Goal: Find specific page/section: Find specific page/section

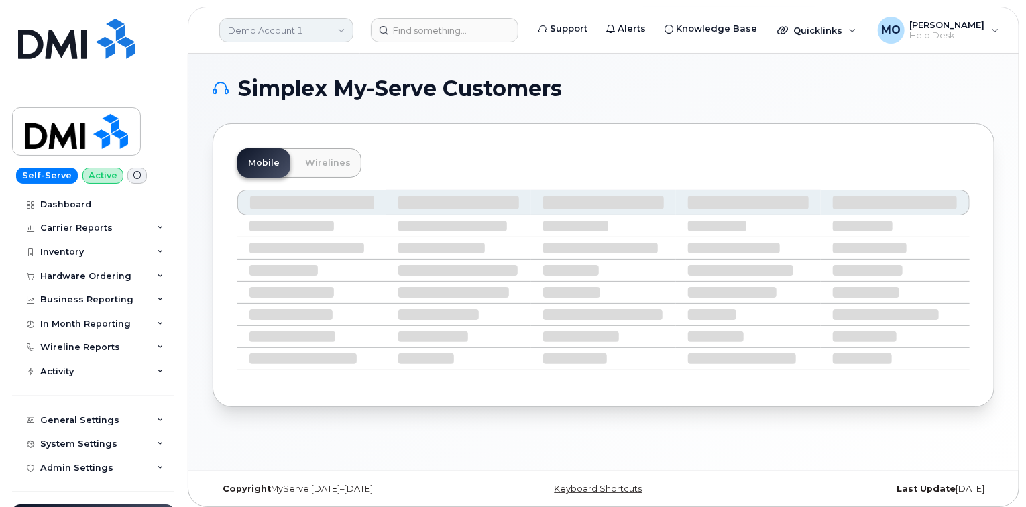
click at [314, 27] on link "Demo Account 1" at bounding box center [286, 30] width 134 height 24
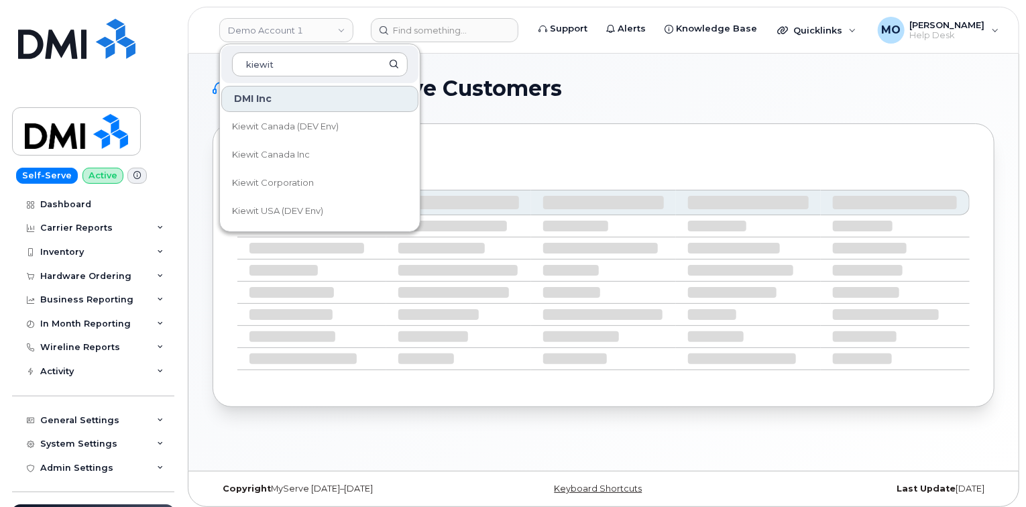
type input "kiewit"
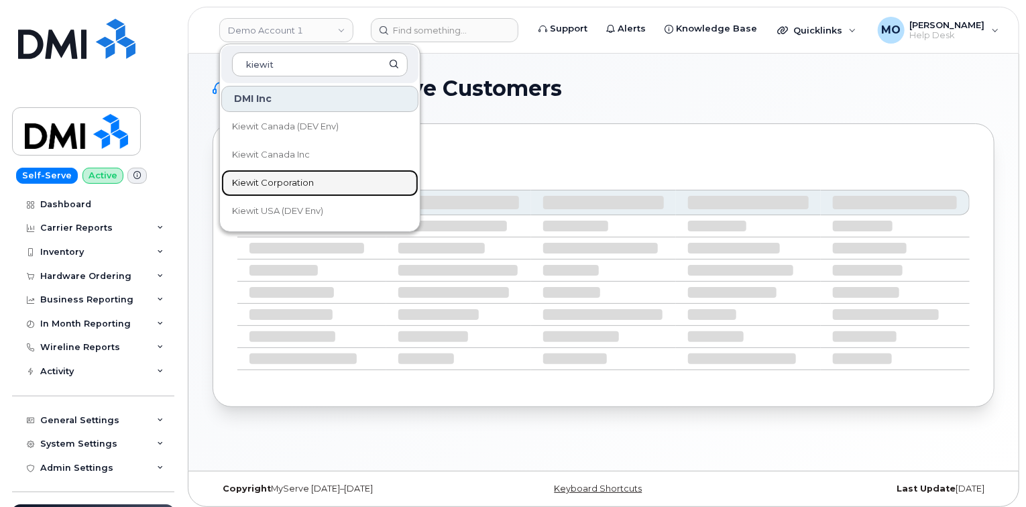
click at [334, 186] on link "Kiewit Corporation" at bounding box center [319, 183] width 197 height 27
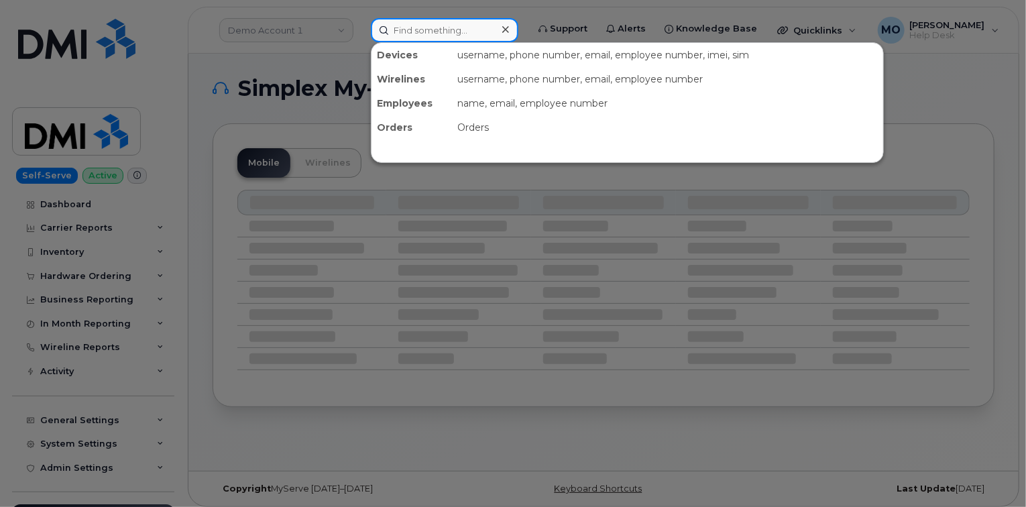
click at [460, 40] on input at bounding box center [445, 30] width 148 height 24
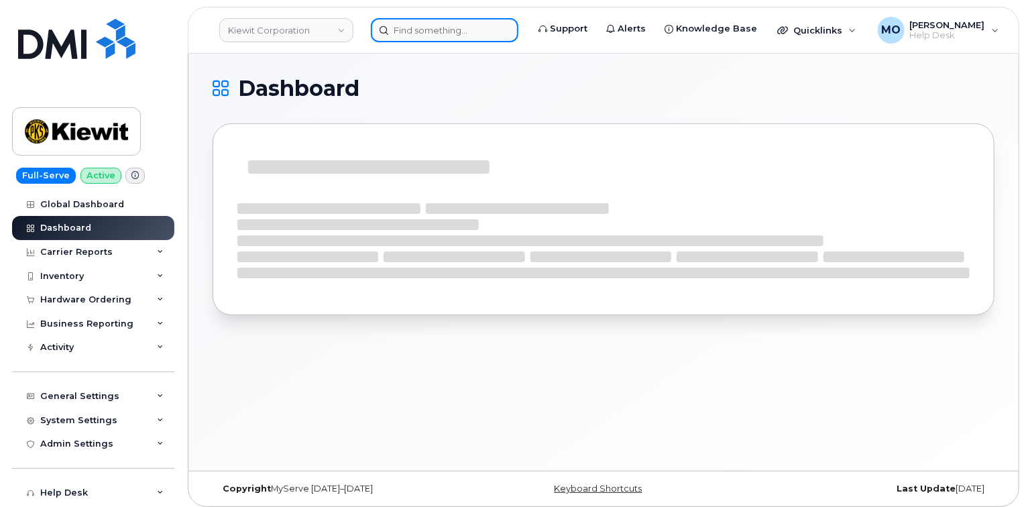
click at [435, 30] on input at bounding box center [445, 30] width 148 height 24
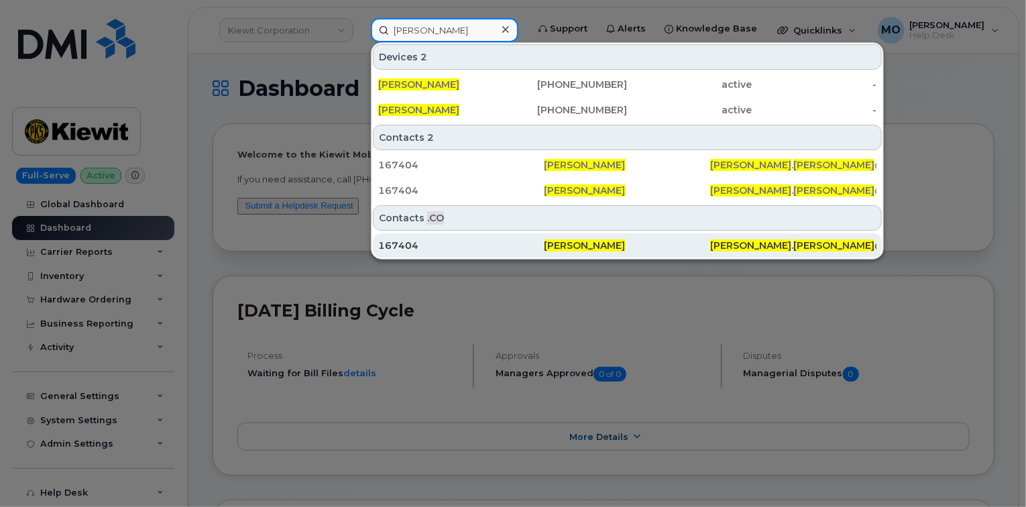
type input "[PERSON_NAME]"
click at [546, 241] on span "[PERSON_NAME]" at bounding box center [585, 245] width 81 height 12
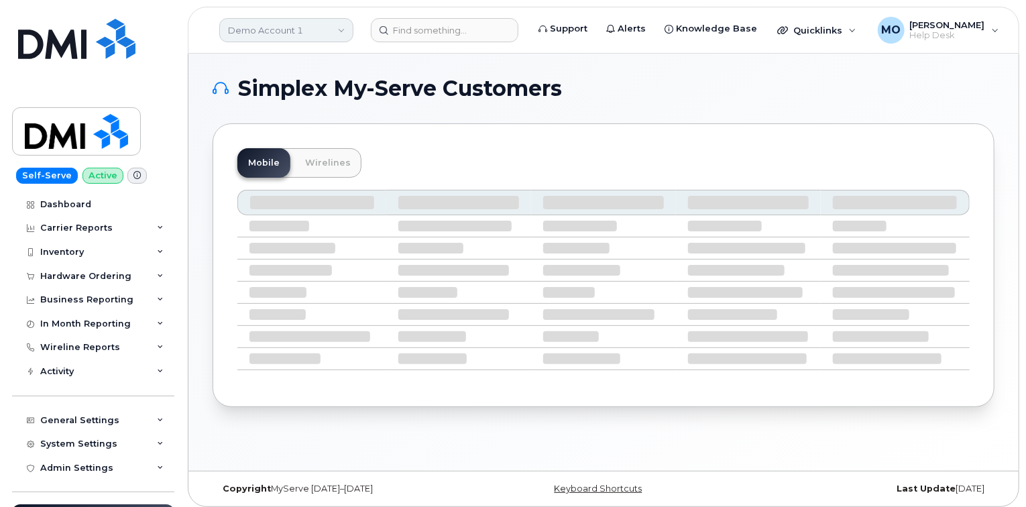
click at [341, 32] on link "Demo Account 1" at bounding box center [286, 30] width 134 height 24
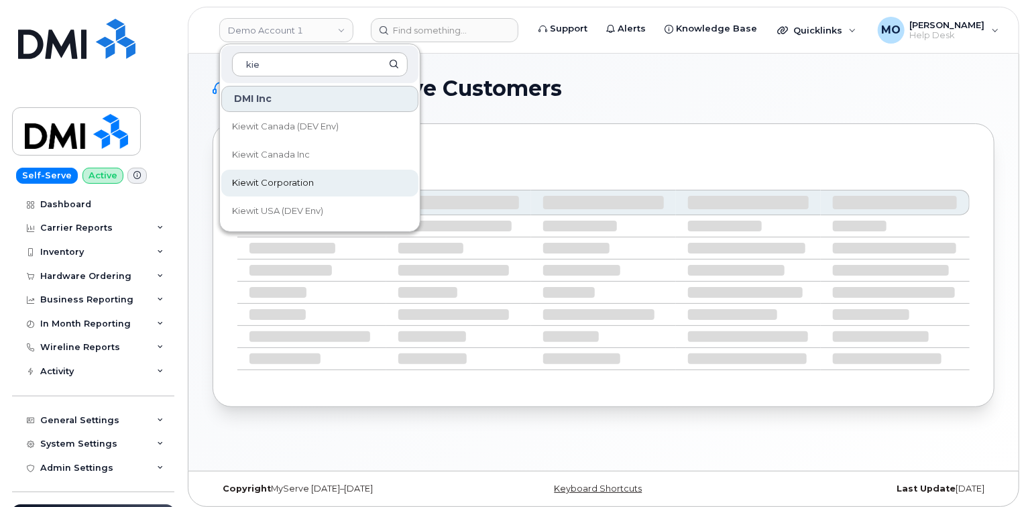
type input "kie"
click at [300, 183] on span "Kiewit Corporation" at bounding box center [273, 182] width 82 height 13
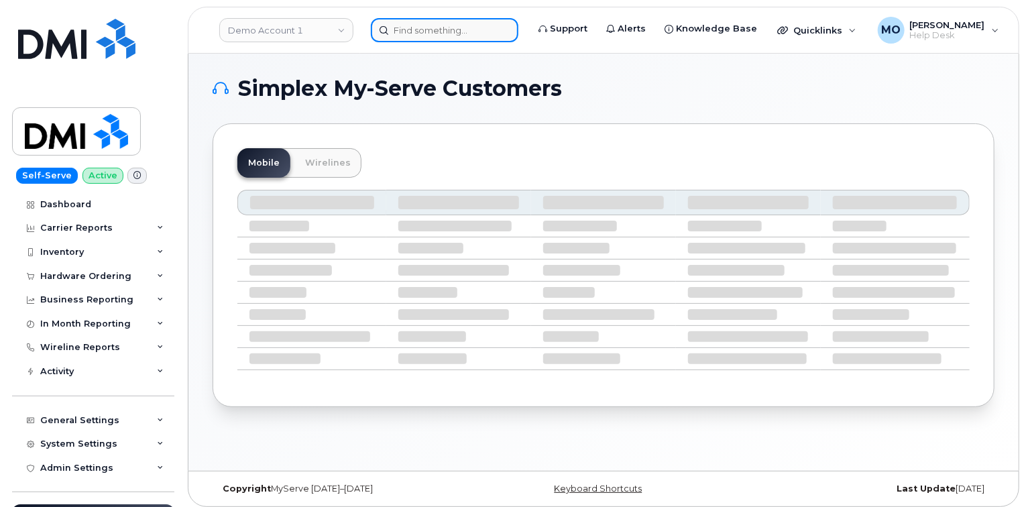
click at [432, 42] on div at bounding box center [445, 30] width 148 height 24
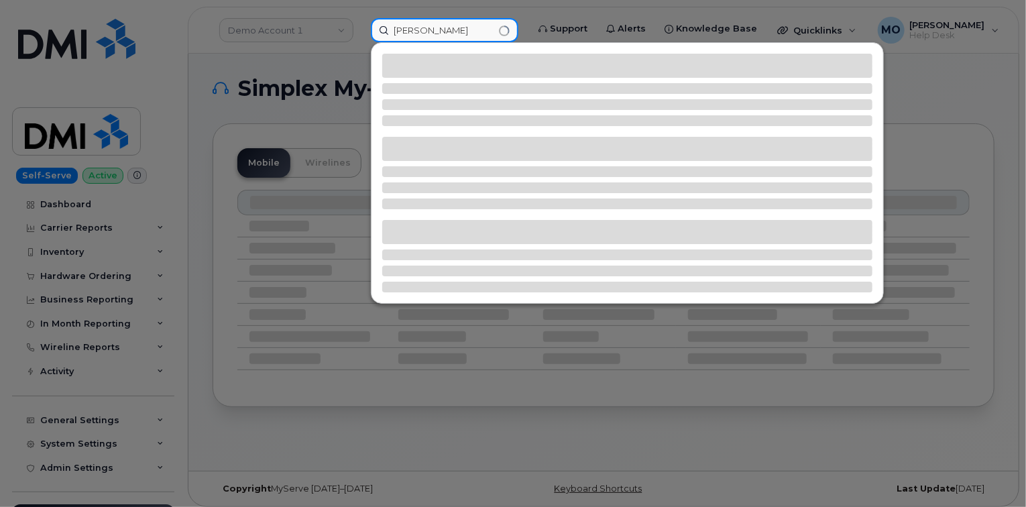
type input "[PERSON_NAME]"
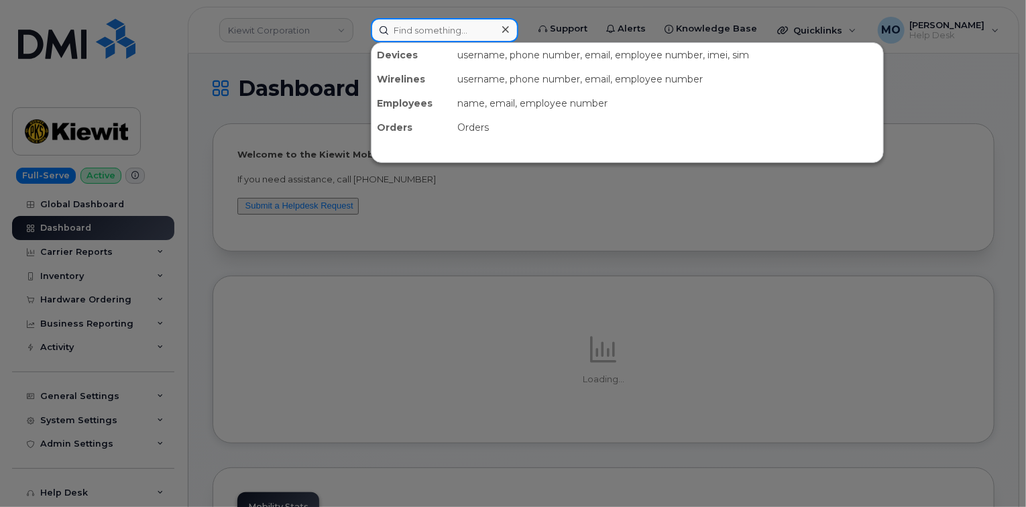
click at [459, 35] on input at bounding box center [445, 30] width 148 height 24
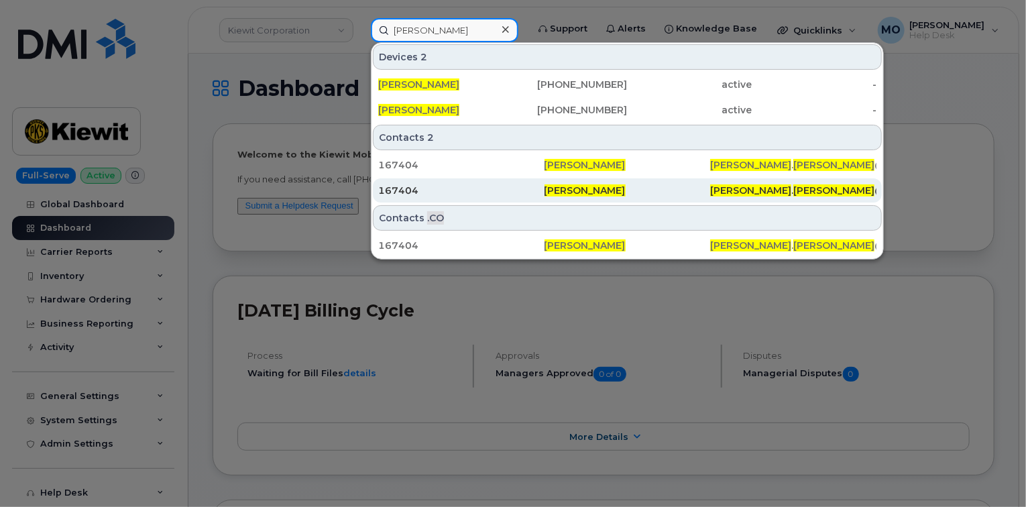
type input "nancy bilek"
click at [465, 188] on div "167404" at bounding box center [461, 190] width 166 height 13
click at [471, 192] on div "167404" at bounding box center [461, 190] width 166 height 13
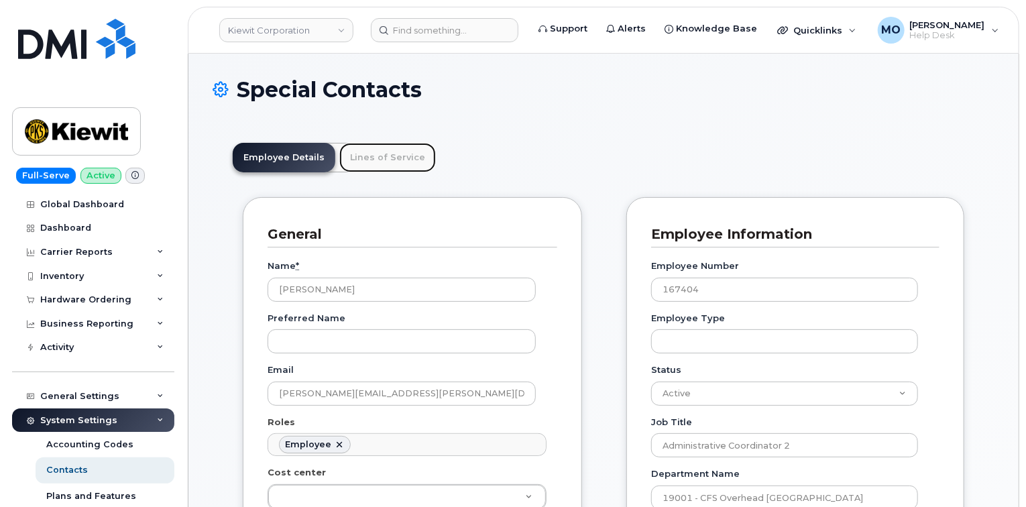
click at [384, 161] on link "Lines of Service" at bounding box center [387, 158] width 97 height 30
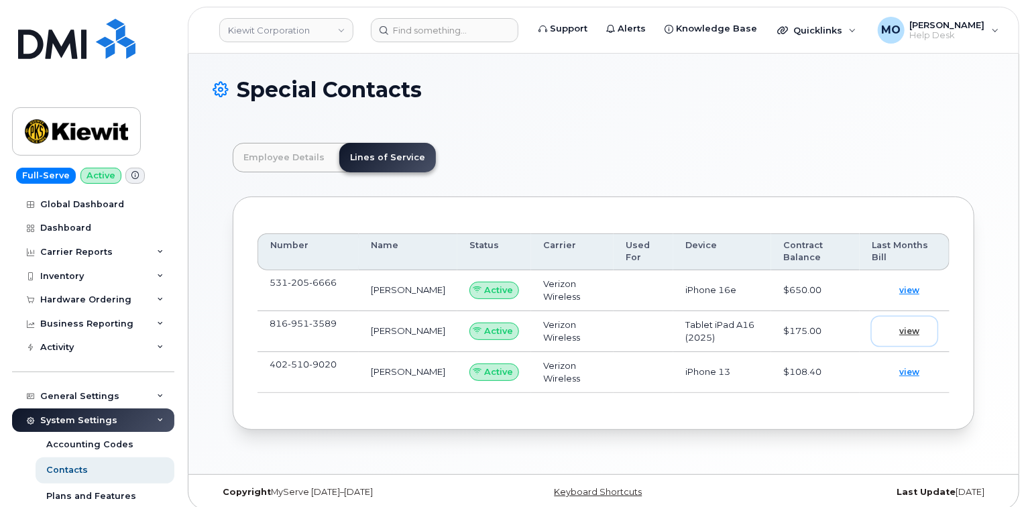
click at [910, 328] on span "view" at bounding box center [909, 331] width 20 height 12
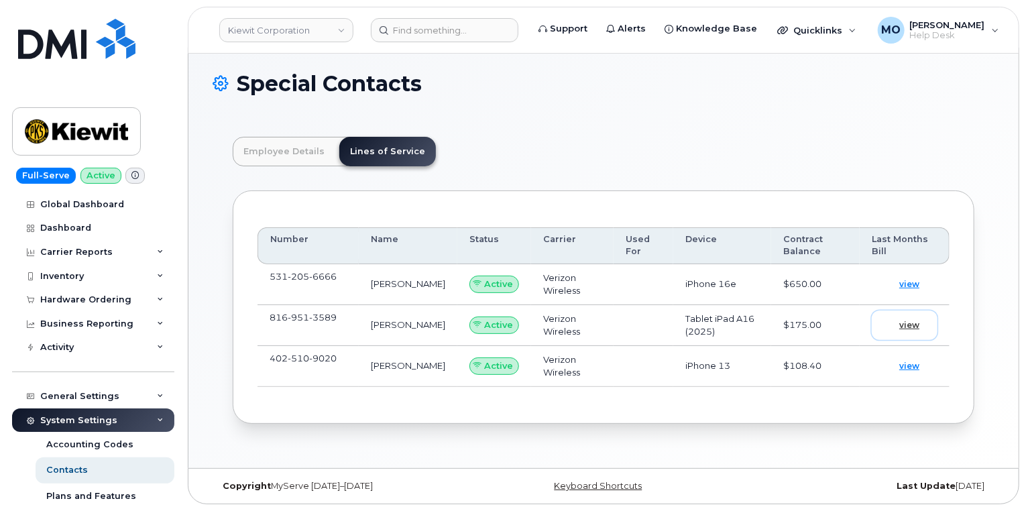
scroll to position [8, 0]
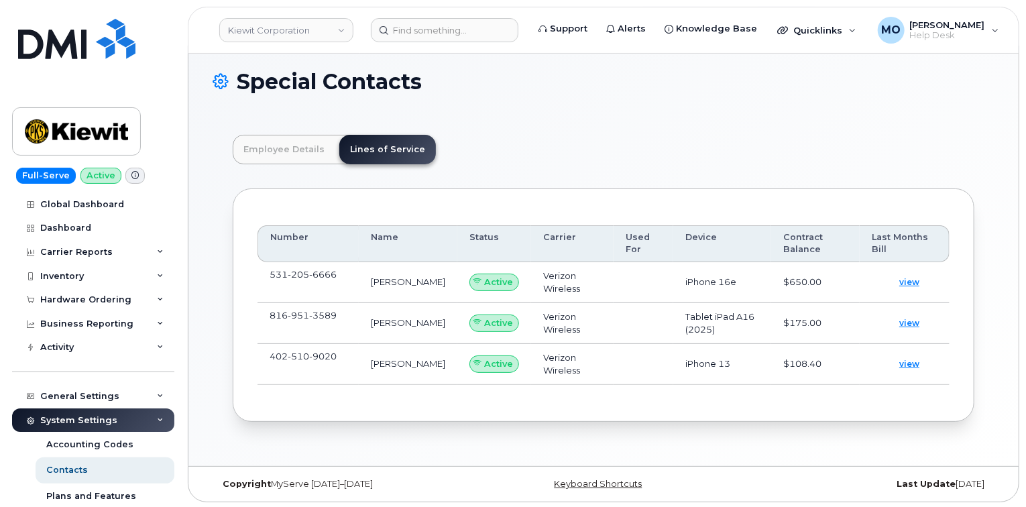
click at [459, 15] on header "Kiewit Corporation Support Alerts Knowledge Base Quicklinks Suspend / Cancel De…" at bounding box center [604, 30] width 832 height 47
click at [469, 23] on input at bounding box center [445, 30] width 148 height 24
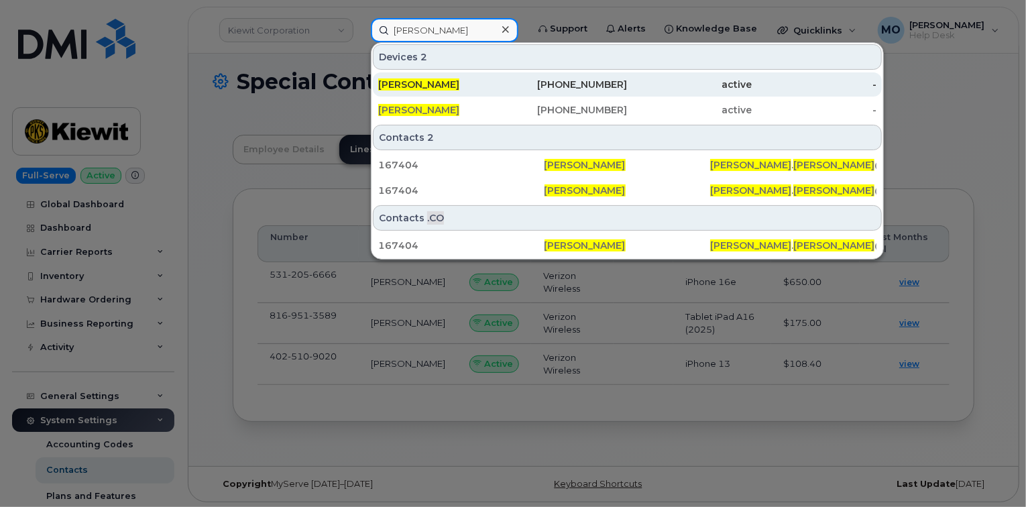
type input "nancy bilek"
click at [545, 87] on div "402-510-9020" at bounding box center [565, 84] width 125 height 13
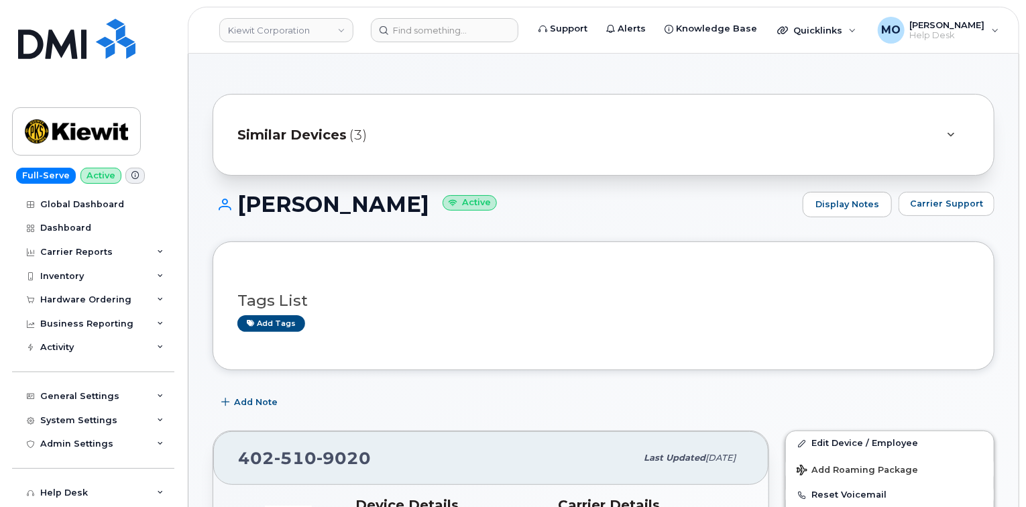
click at [947, 132] on div at bounding box center [951, 135] width 38 height 32
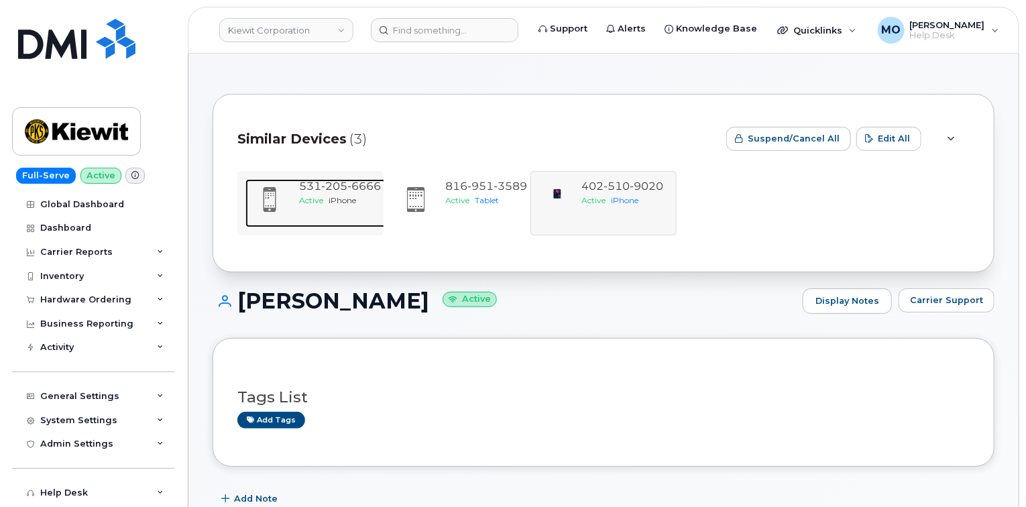
click at [324, 199] on div "Active iPhone" at bounding box center [340, 199] width 82 height 11
click at [318, 190] on span "531 205 6666" at bounding box center [340, 186] width 82 height 13
click at [346, 196] on span "iPhone" at bounding box center [342, 200] width 27 height 10
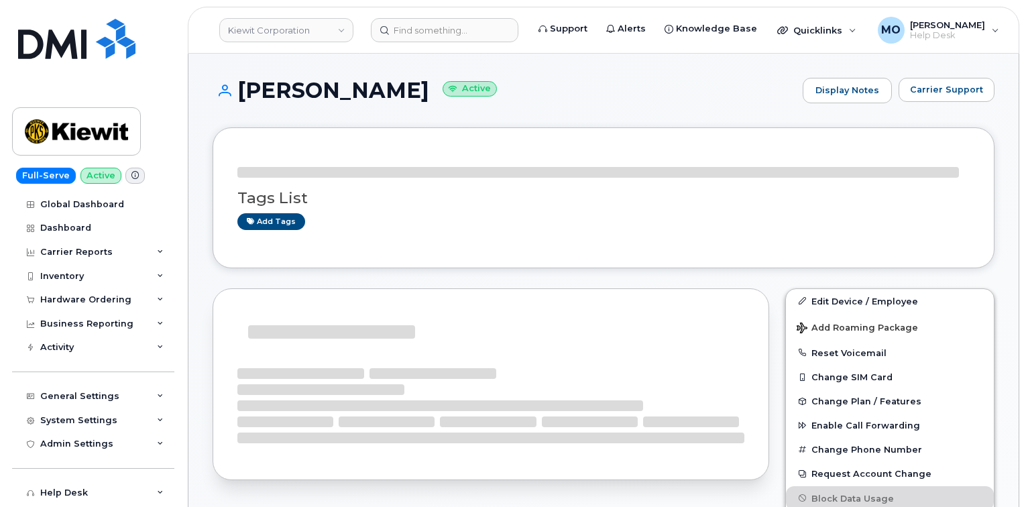
click at [357, 207] on div "Tags List Add tags" at bounding box center [603, 204] width 732 height 52
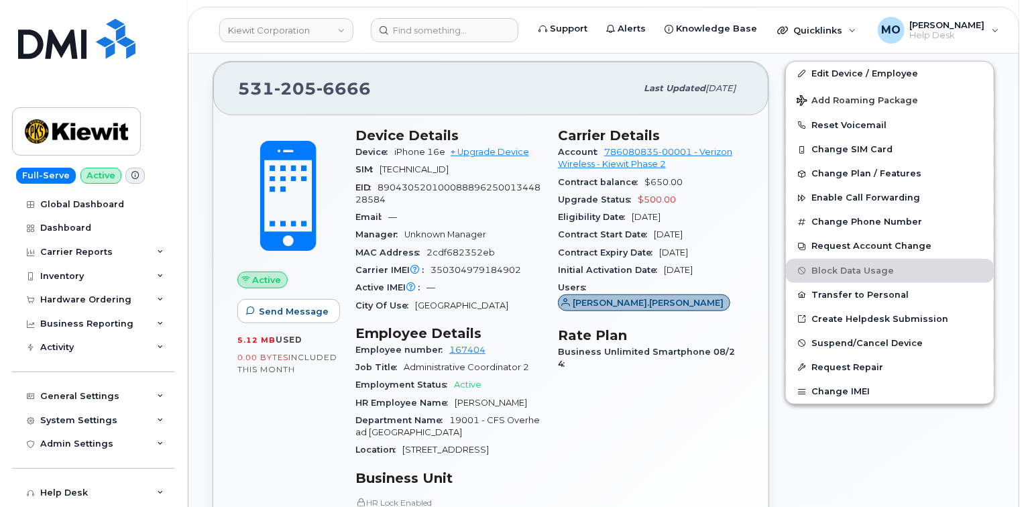
scroll to position [400, 0]
click at [486, 27] on input at bounding box center [445, 30] width 148 height 24
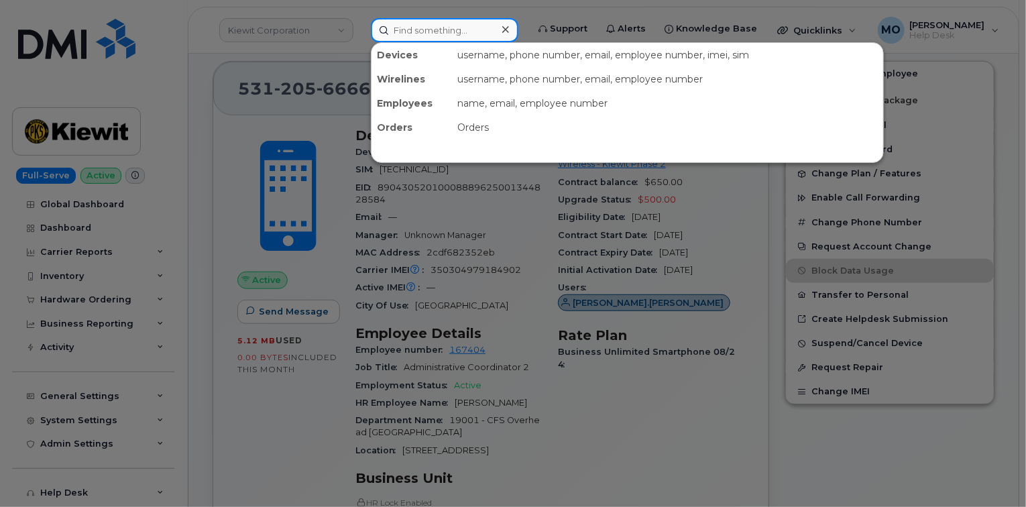
click at [469, 28] on input at bounding box center [445, 30] width 148 height 24
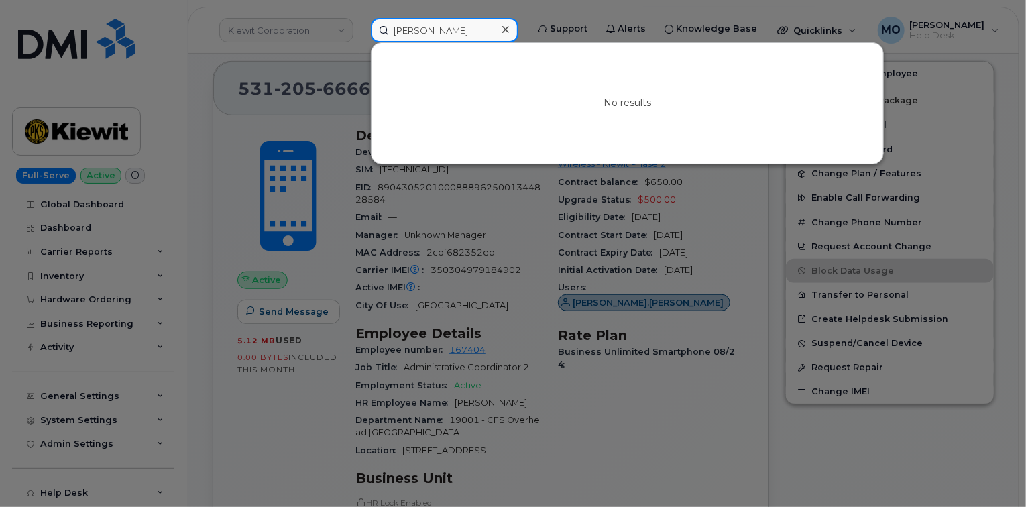
type input "[PERSON_NAME]"
click at [571, 258] on div at bounding box center [513, 253] width 1026 height 507
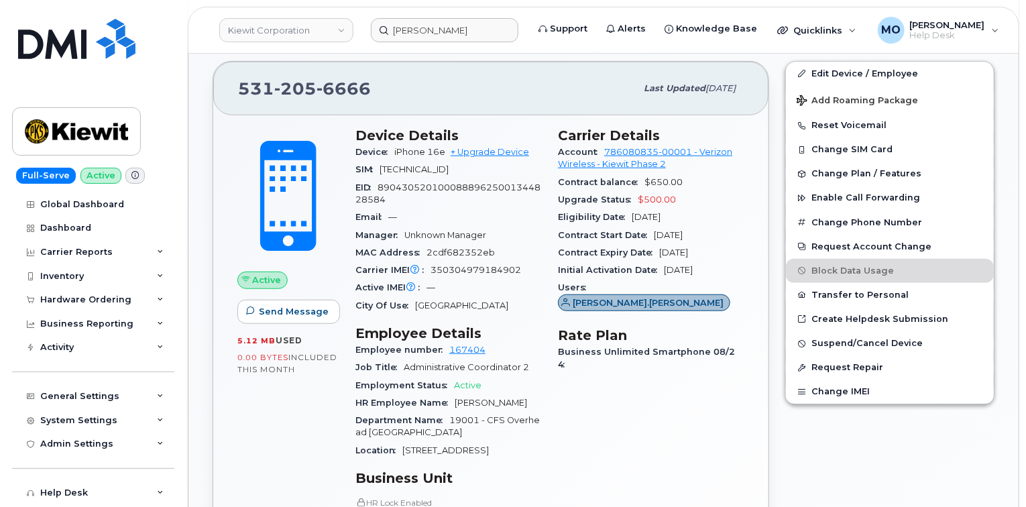
click at [472, 313] on div "City Of Use [GEOGRAPHIC_DATA]" at bounding box center [448, 305] width 186 height 17
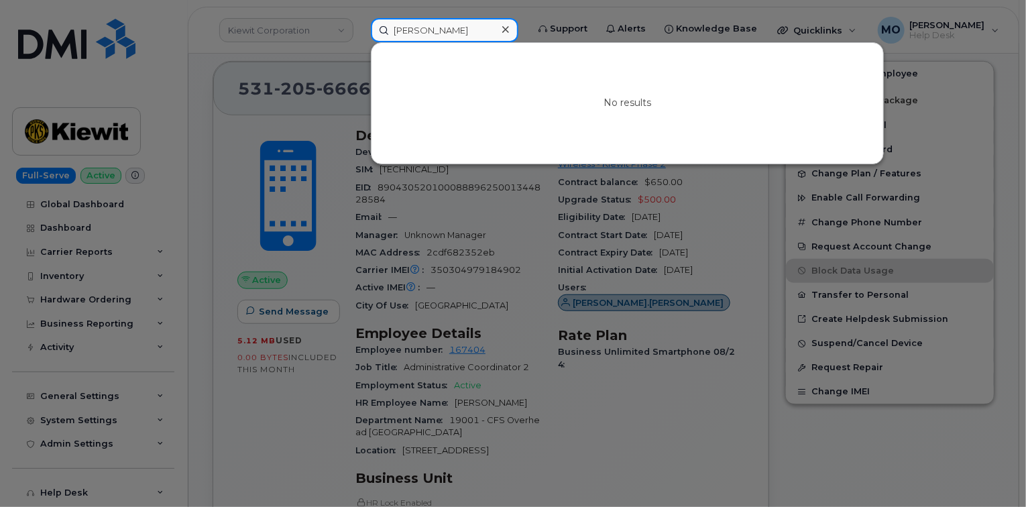
click at [461, 30] on input "[PERSON_NAME]" at bounding box center [445, 30] width 148 height 24
click at [242, 115] on div at bounding box center [513, 253] width 1026 height 507
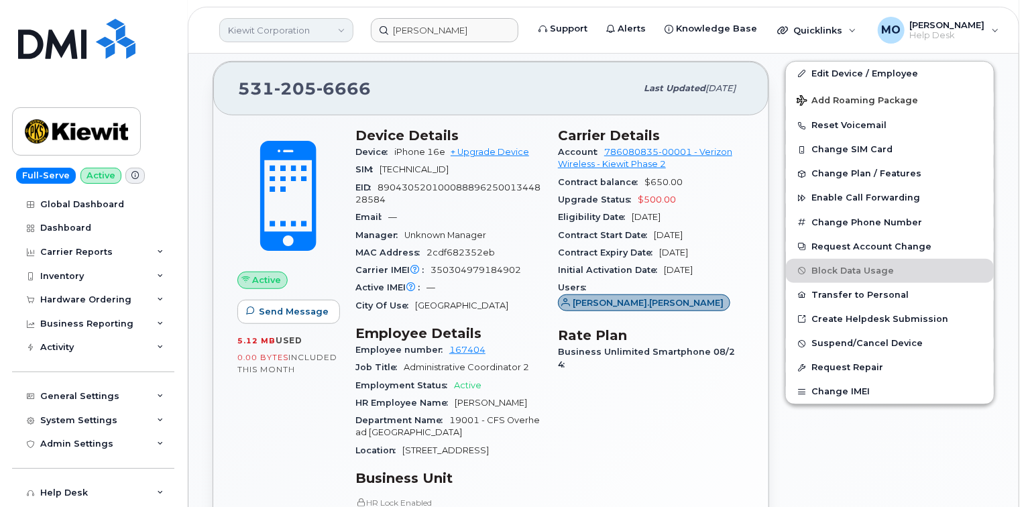
click at [260, 35] on link "Kiewit Corporation" at bounding box center [286, 30] width 134 height 24
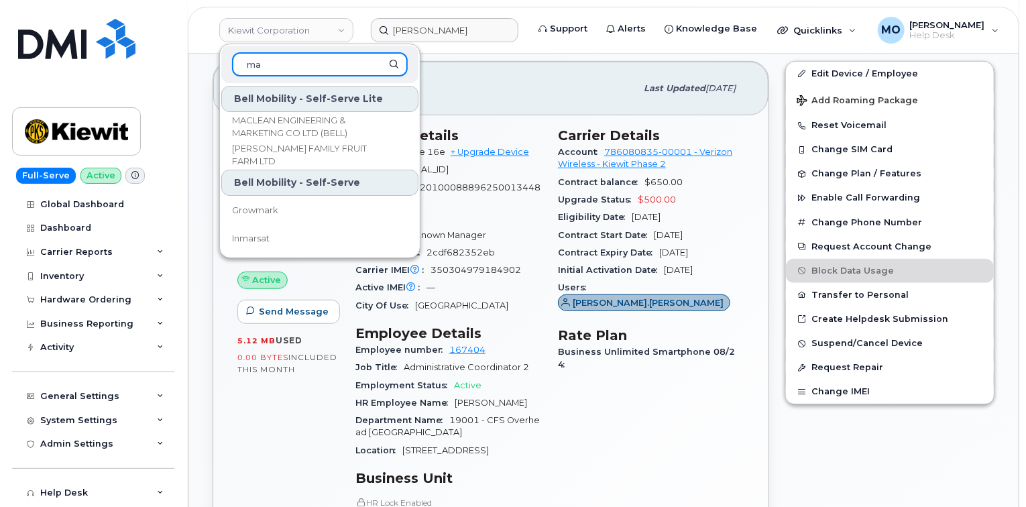
type input "m"
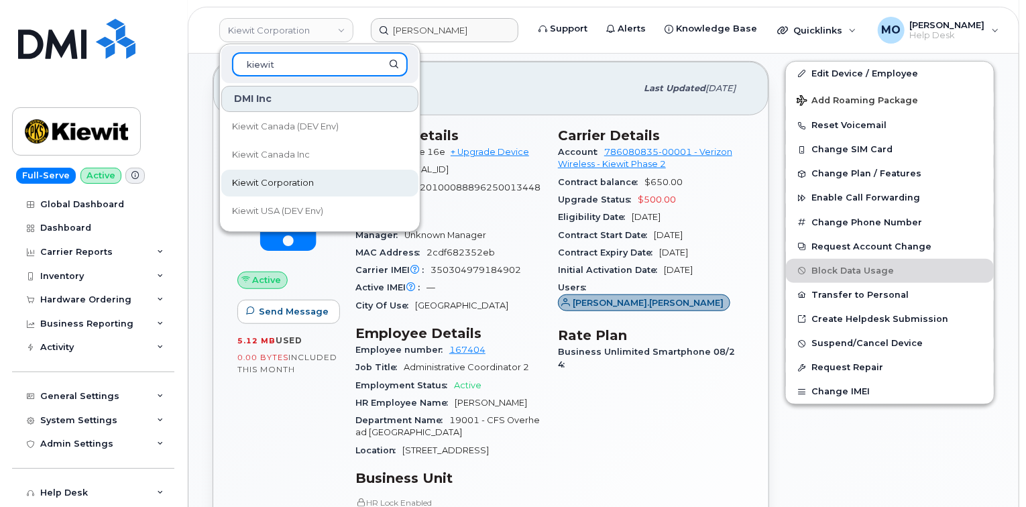
type input "kiewit"
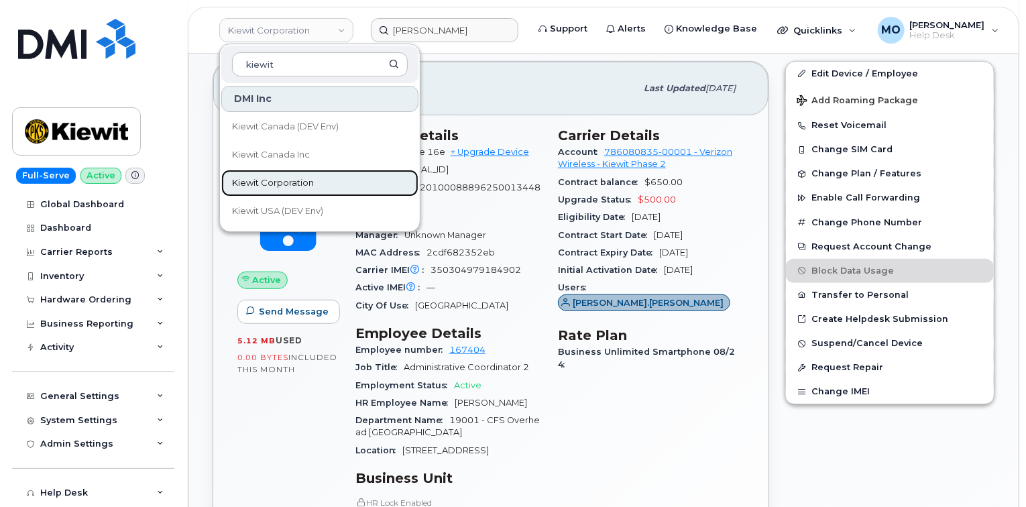
click at [326, 190] on link "Kiewit Corporation" at bounding box center [319, 183] width 197 height 27
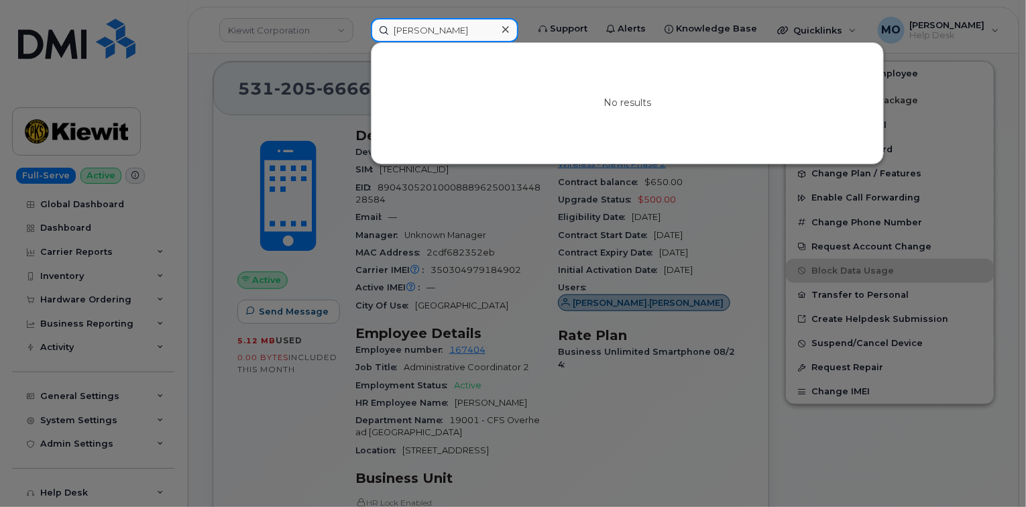
click at [455, 39] on input "kevin rilee" at bounding box center [445, 30] width 148 height 24
click at [456, 40] on input "kevin rilee" at bounding box center [445, 30] width 148 height 24
click at [454, 38] on input "kevin rilee" at bounding box center [445, 30] width 148 height 24
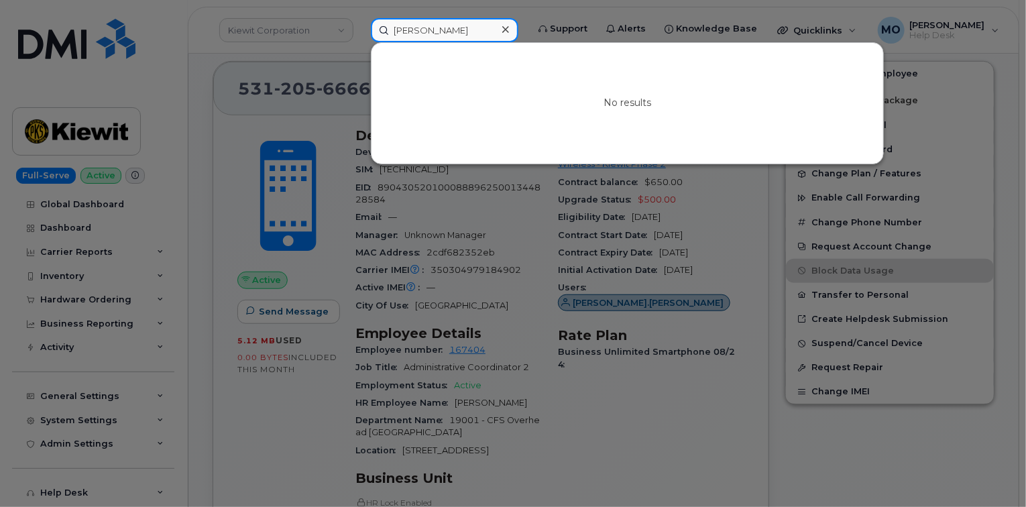
click at [454, 38] on input "kevin rilee" at bounding box center [445, 30] width 148 height 24
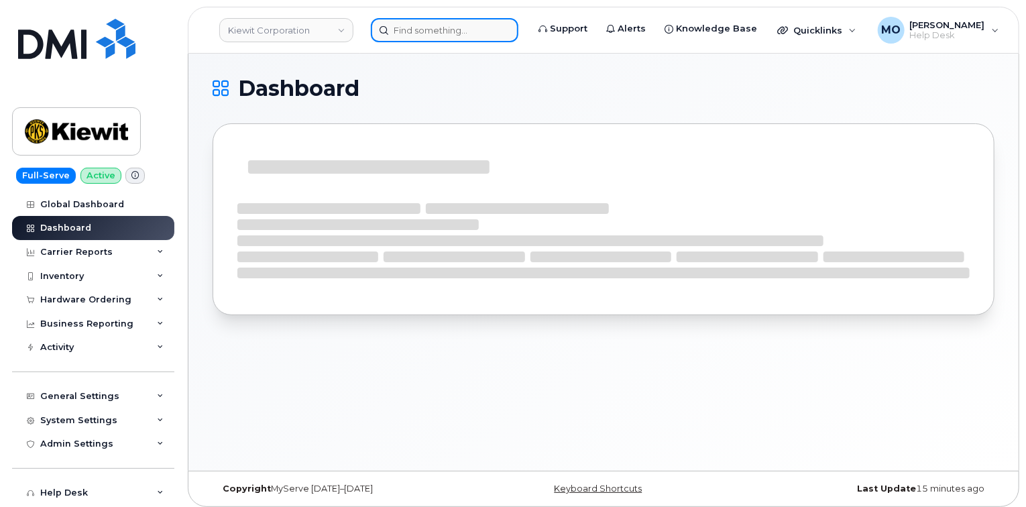
click at [443, 31] on input at bounding box center [445, 30] width 148 height 24
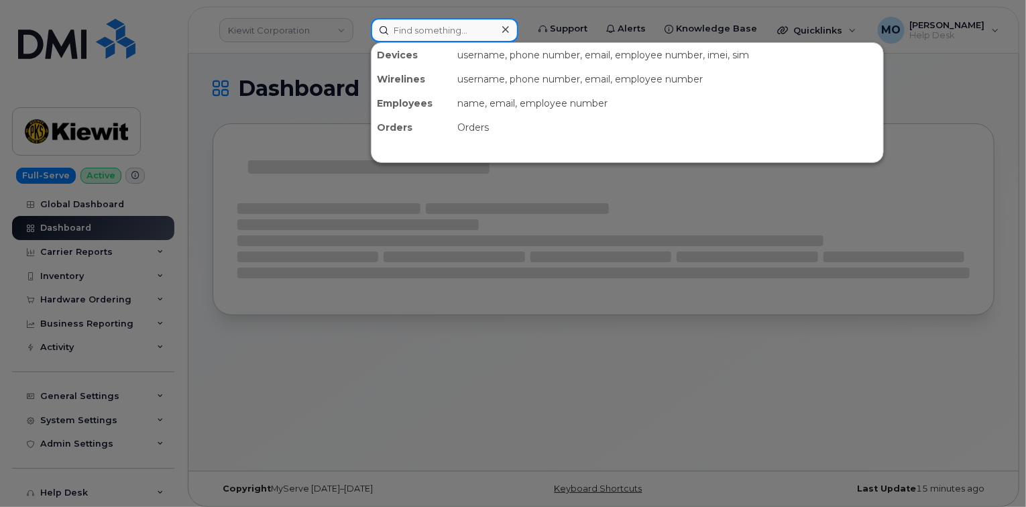
paste input "9562981126"
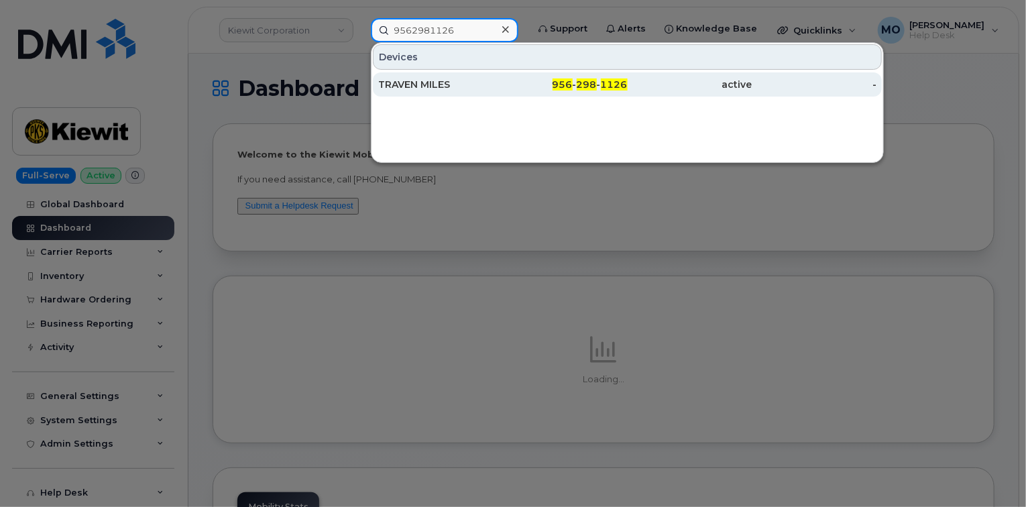
type input "9562981126"
click at [469, 89] on div "TRAVEN MILES" at bounding box center [440, 84] width 125 height 13
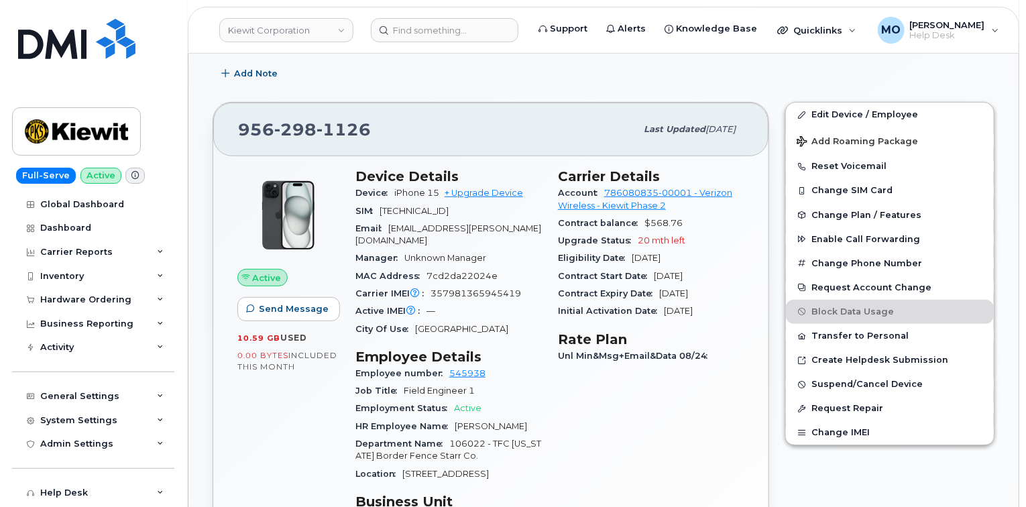
scroll to position [268, 0]
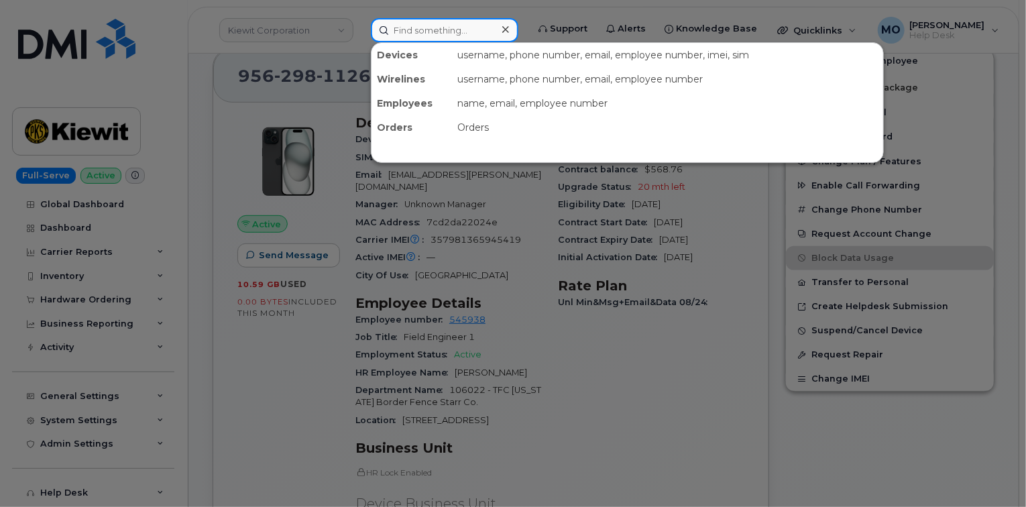
click at [431, 36] on input at bounding box center [445, 30] width 148 height 24
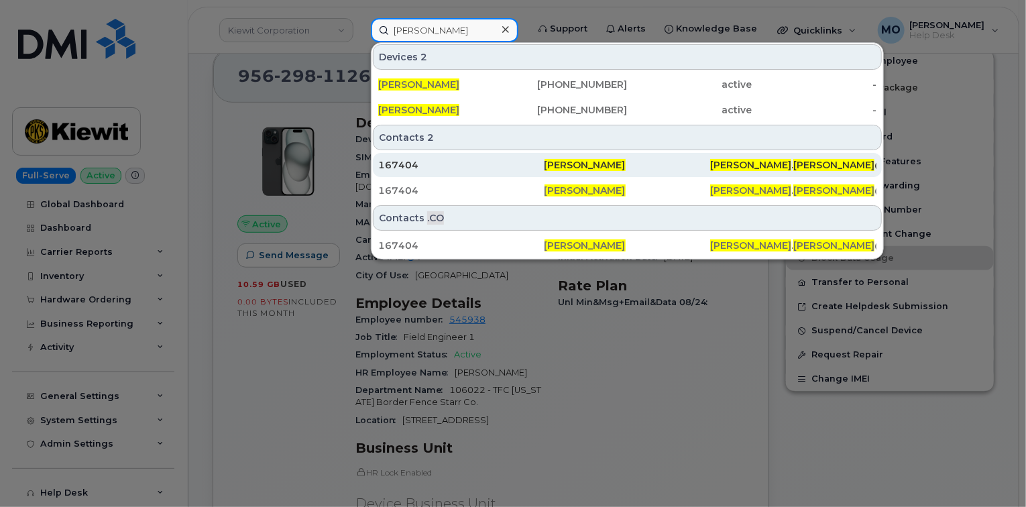
type input "Nancy Bilek"
click at [540, 172] on div "167404" at bounding box center [461, 165] width 166 height 24
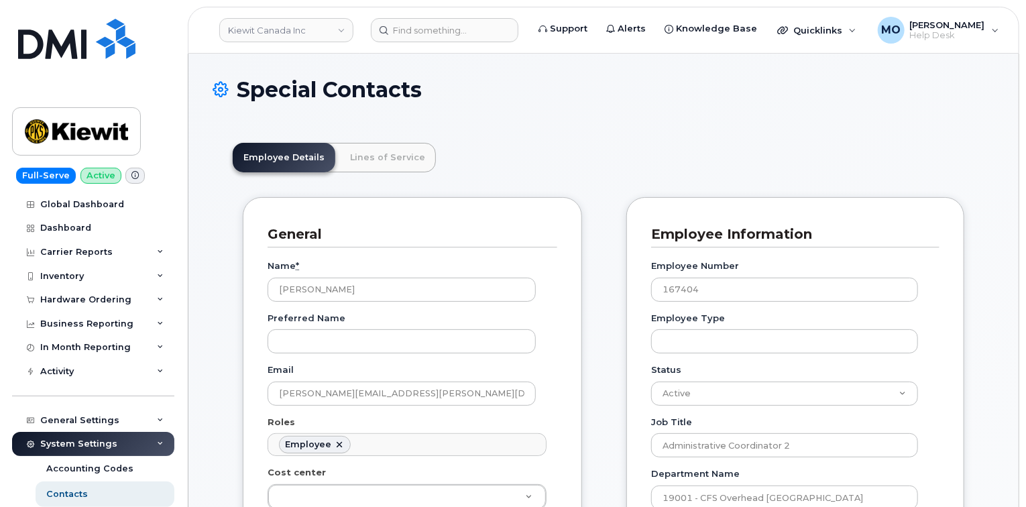
scroll to position [40, 0]
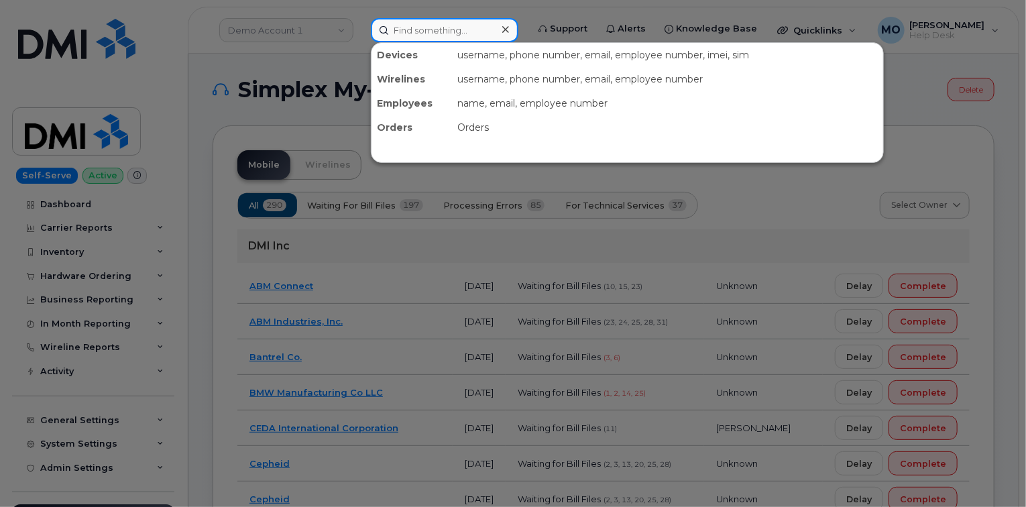
click at [410, 28] on input at bounding box center [445, 30] width 148 height 24
click at [296, 23] on div at bounding box center [513, 253] width 1026 height 507
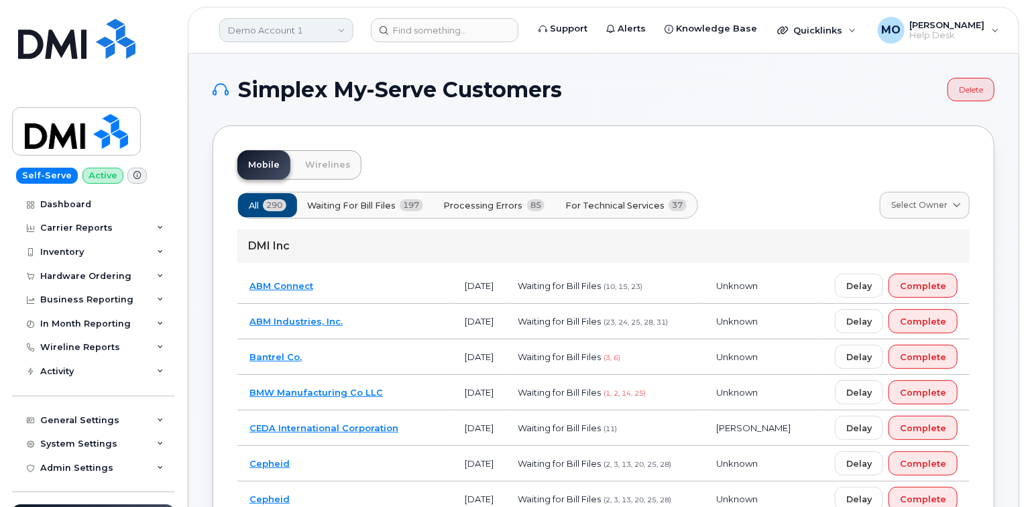
click at [307, 32] on link "Demo Account 1" at bounding box center [286, 30] width 134 height 24
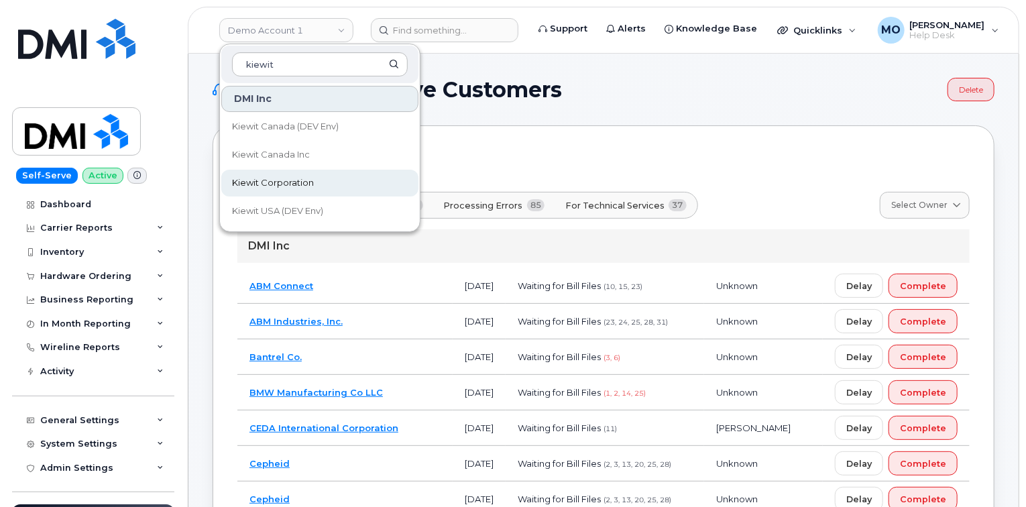
type input "kiewit"
click at [370, 182] on link "Kiewit Corporation" at bounding box center [319, 183] width 197 height 27
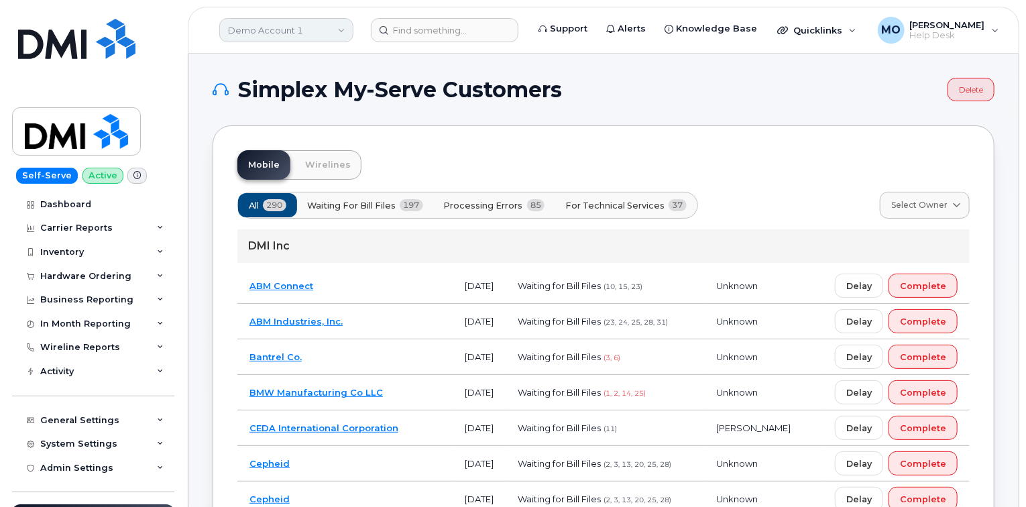
click at [302, 30] on link "Demo Account 1" at bounding box center [286, 30] width 134 height 24
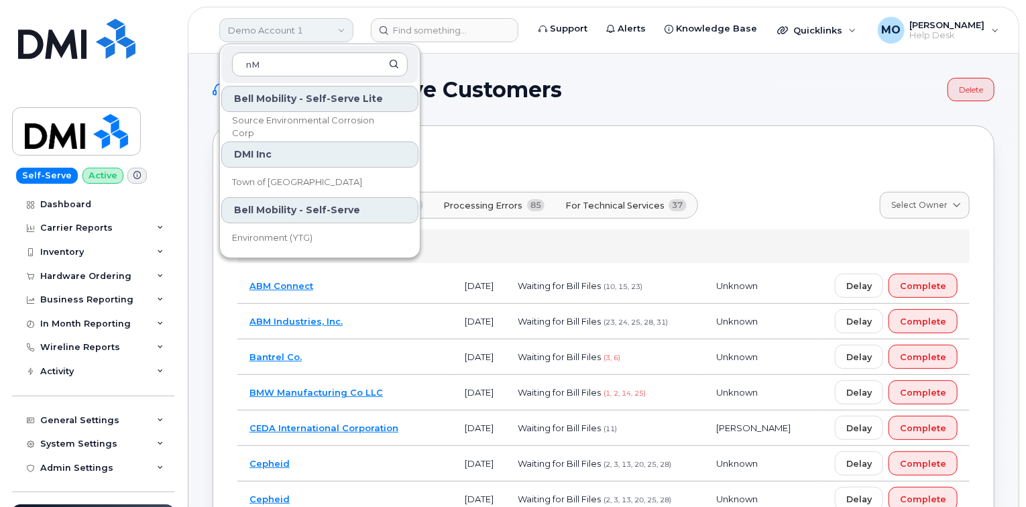
type input "n"
type input "N"
